Goal: Task Accomplishment & Management: Manage account settings

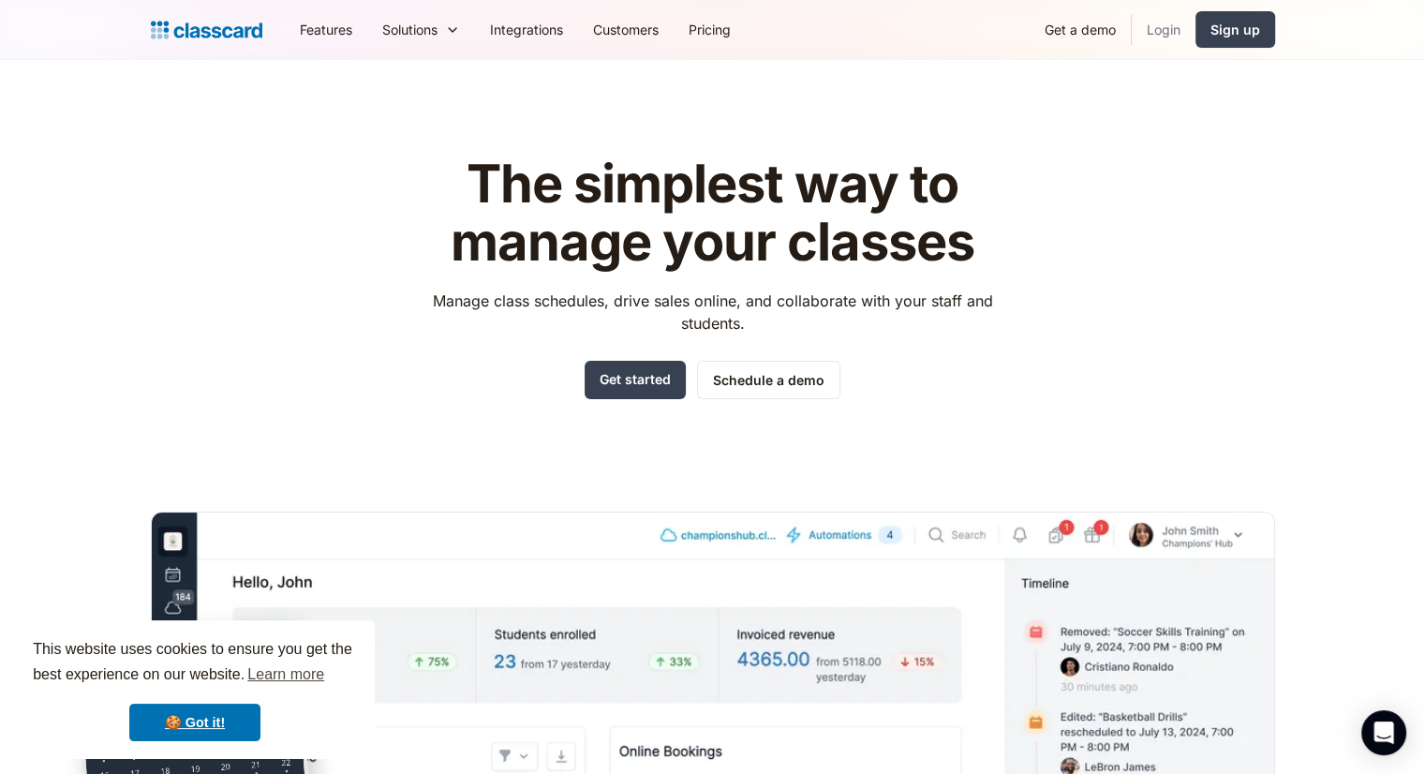
click at [1169, 28] on link "Login" at bounding box center [1164, 29] width 64 height 42
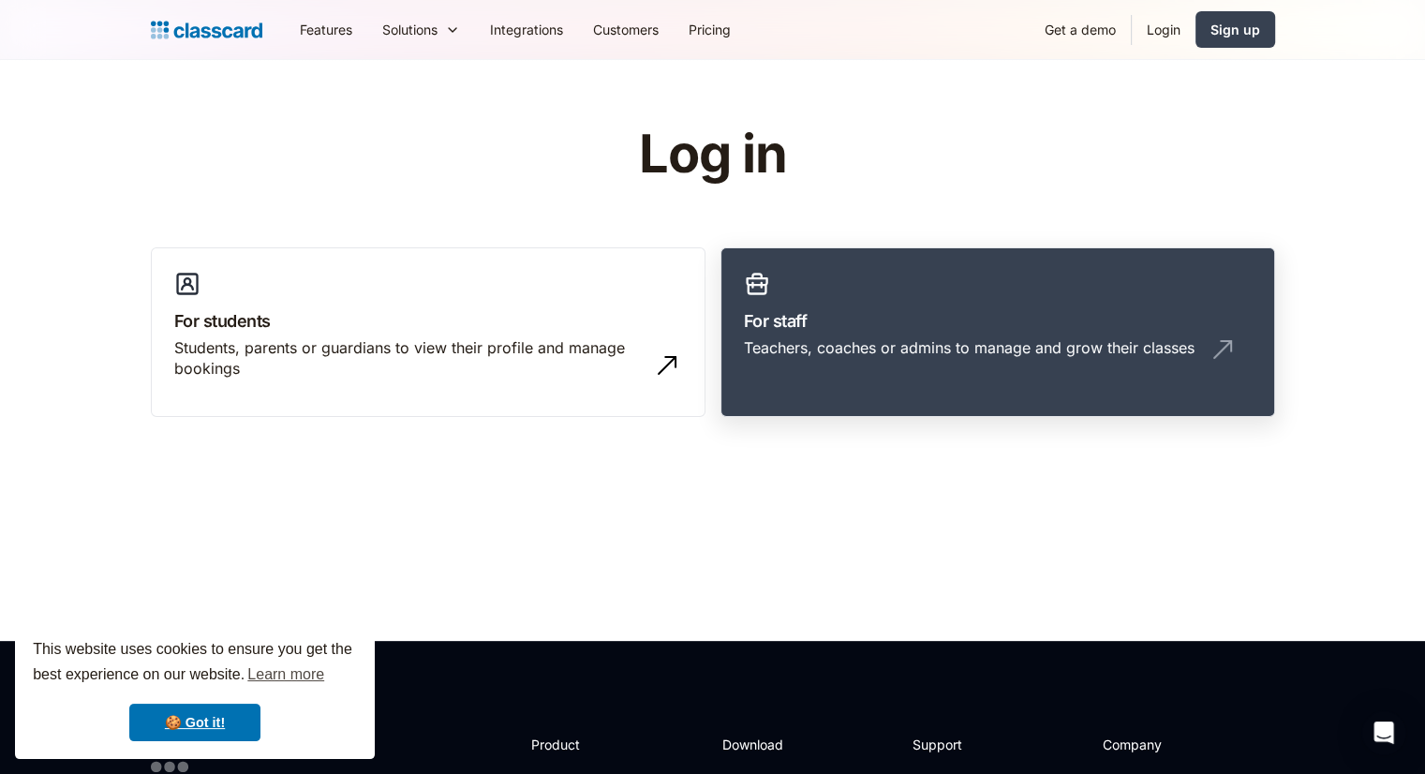
click at [1000, 291] on link "For staff Teachers, coaches or admins to manage and grow their classes" at bounding box center [998, 332] width 555 height 171
